Goal: Transaction & Acquisition: Purchase product/service

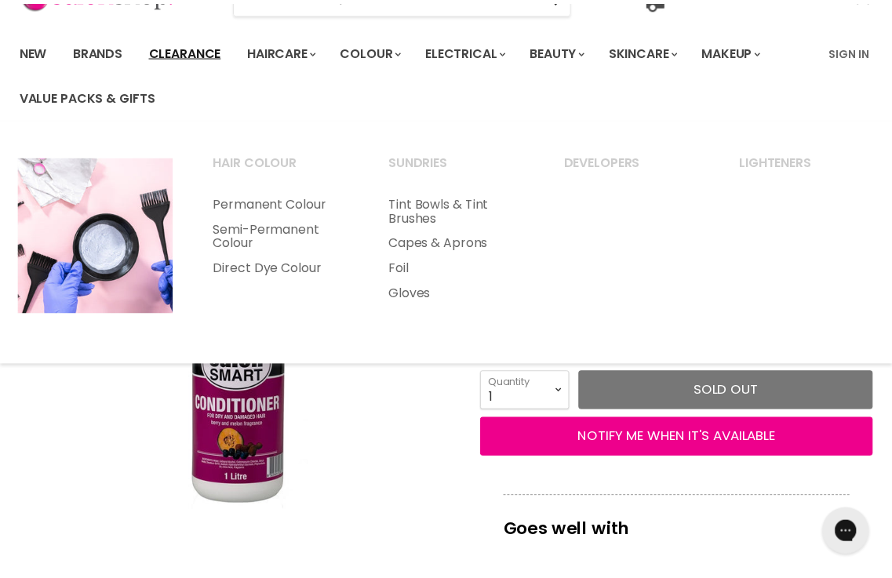
scroll to position [157, 0]
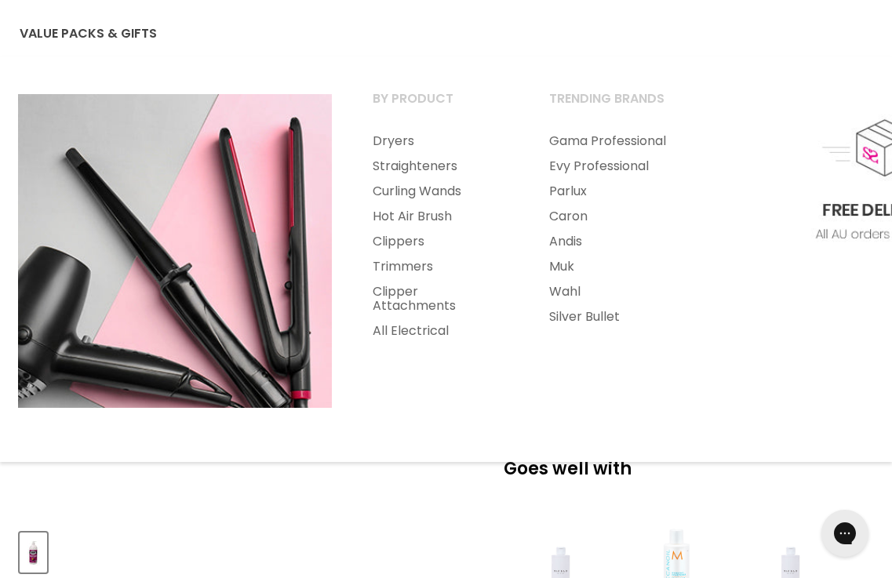
click at [780, 265] on img "Main menu" at bounding box center [881, 251] width 314 height 314
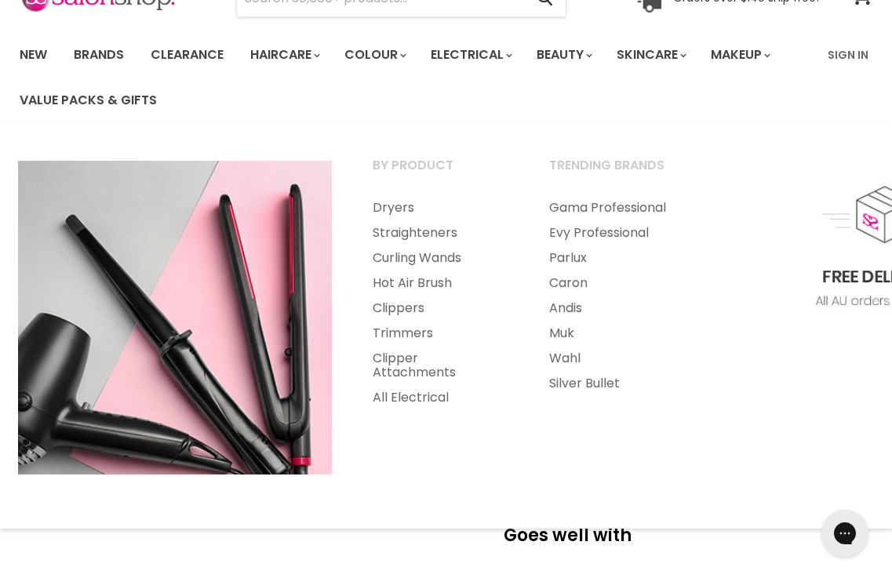
scroll to position [0, 0]
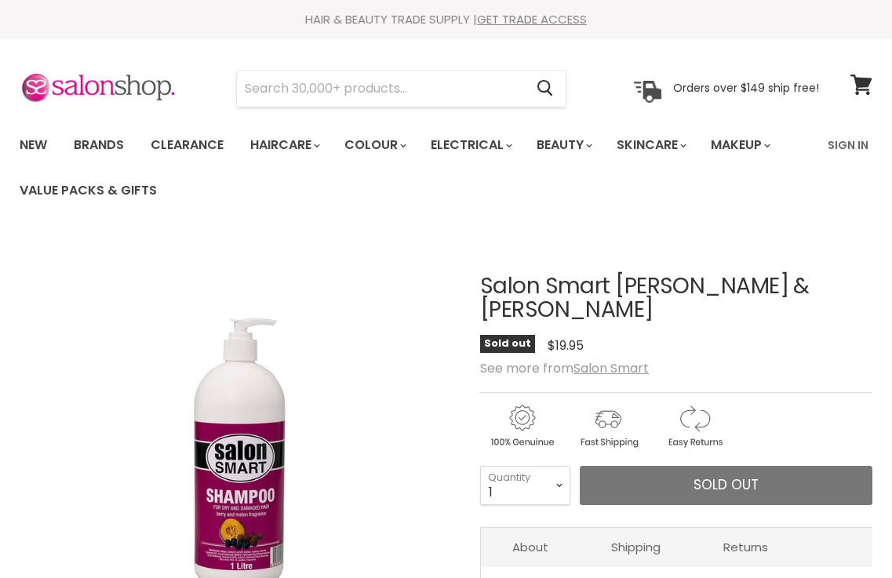
click at [624, 528] on link "Shipping" at bounding box center [636, 547] width 112 height 38
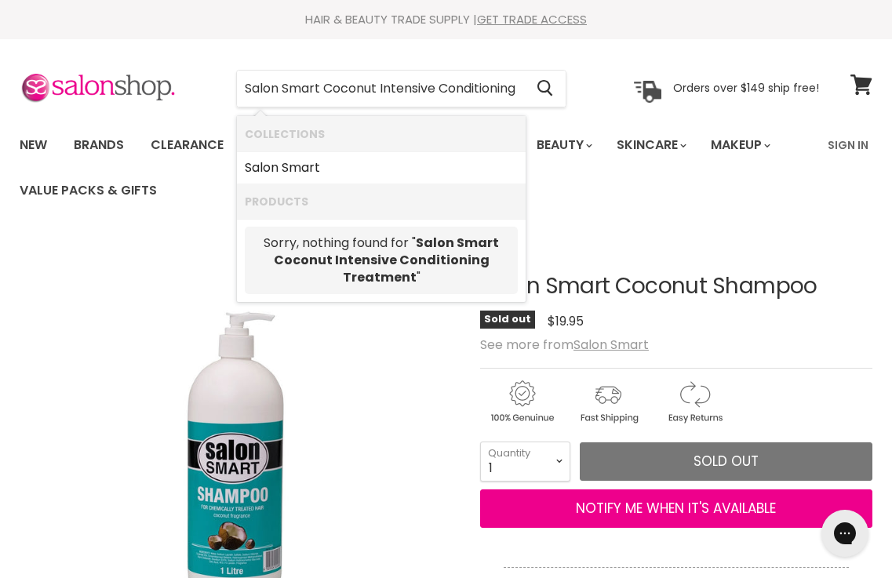
drag, startPoint x: 253, startPoint y: 87, endPoint x: 12, endPoint y: 86, distance: 240.8
click at [67, 86] on div "Salon Smart Coconut Intensive Conditioning Treatment Cancel Orders over $149 sh…" at bounding box center [419, 89] width 799 height 36
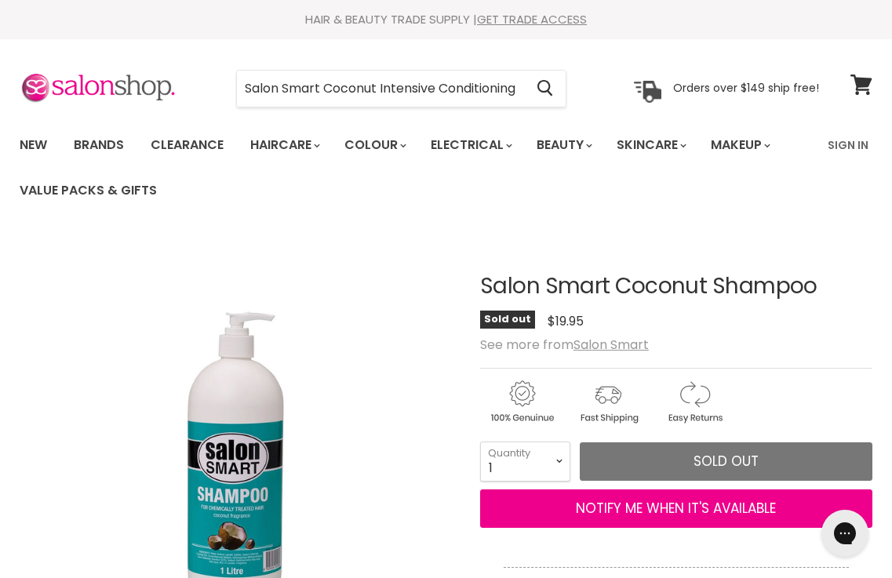
type input "Coconut Intensive Conditioning Treatment"
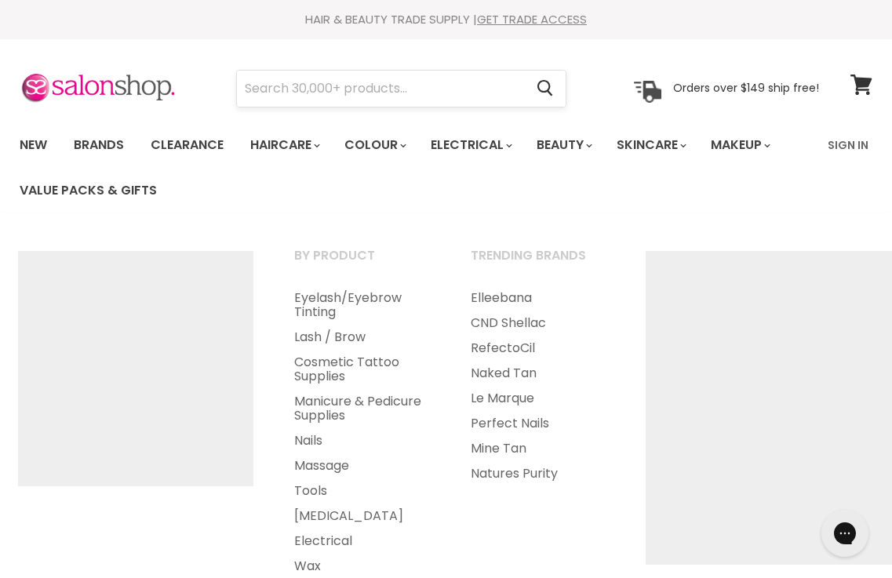
click at [486, 72] on input "Search" at bounding box center [380, 89] width 287 height 36
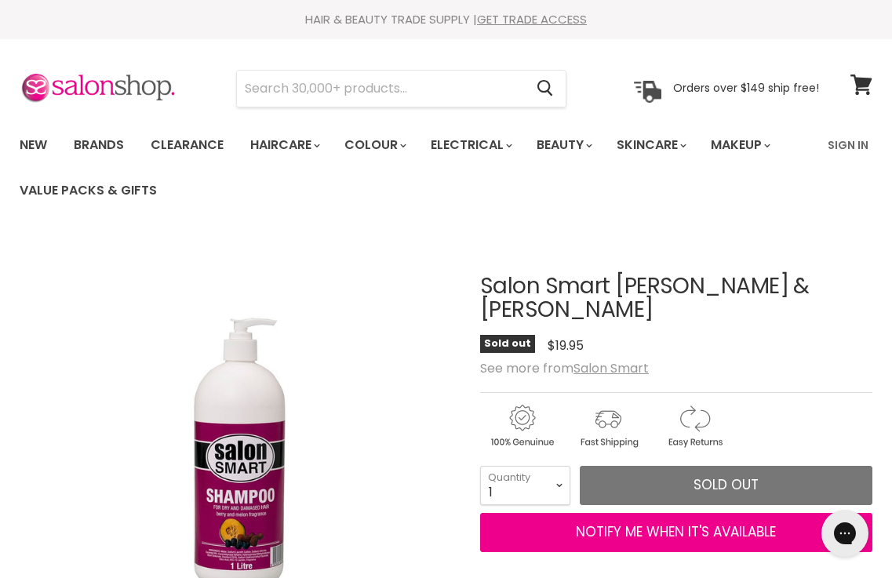
paste input "Salon Smart Mandarin and Mango Shampoo"
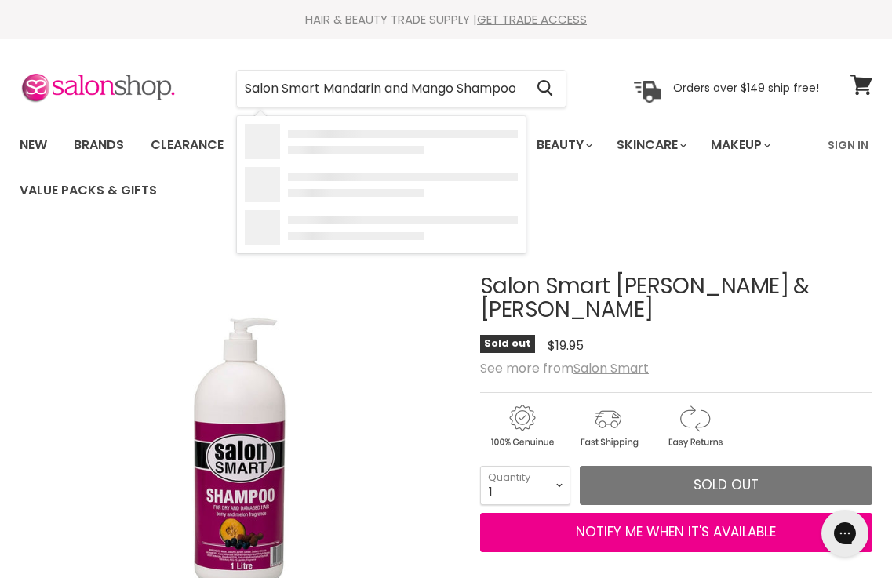
drag, startPoint x: 317, startPoint y: 89, endPoint x: 0, endPoint y: 86, distance: 316.9
click at [0, 95] on section "Menu Salon Smart Mandarin and Mango Shampoo Cancel" at bounding box center [446, 80] width 892 height 83
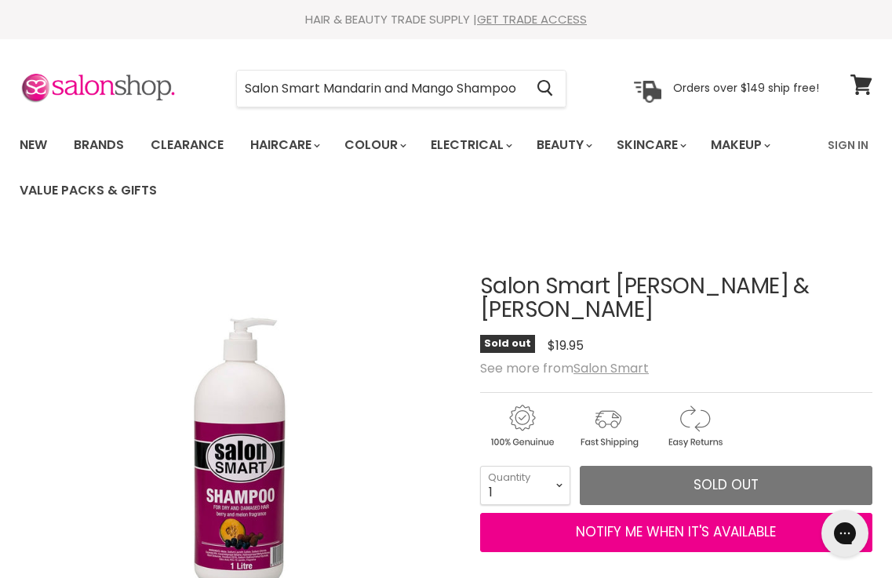
scroll to position [0, 0]
type input "Mandarin and Mango Shampoo"
